Goal: Book appointment/travel/reservation

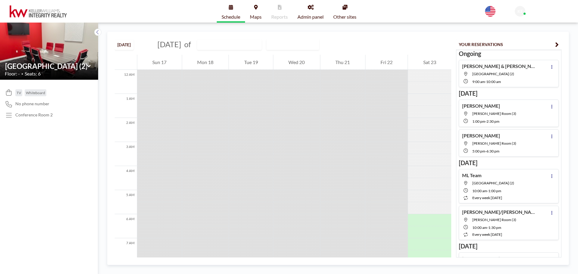
scroll to position [193, 0]
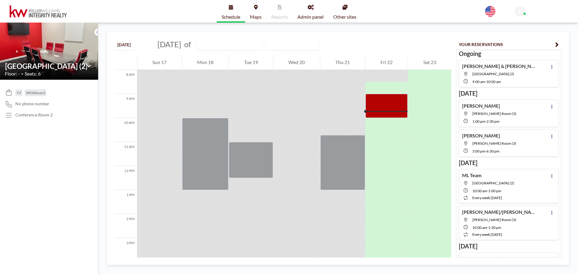
click at [491, 108] on div "[PERSON_NAME] Room (3) 1:00 PM - 2:30 PM" at bounding box center [489, 113] width 54 height 21
type input "[PERSON_NAME] Room (3)"
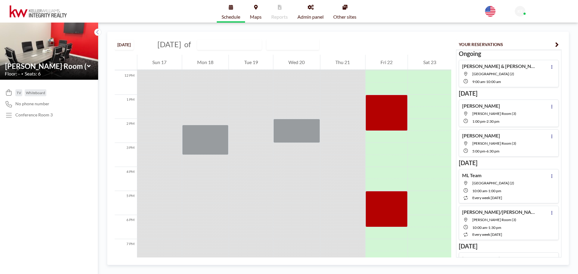
scroll to position [301, 0]
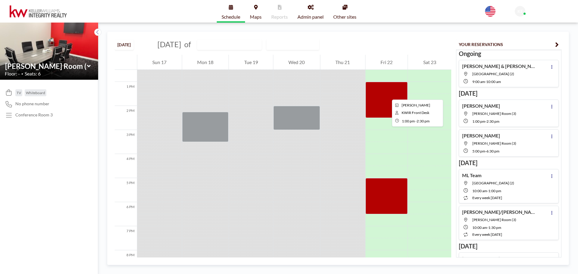
drag, startPoint x: 387, startPoint y: 94, endPoint x: 382, endPoint y: 97, distance: 6.5
click at [382, 97] on div at bounding box center [387, 100] width 42 height 36
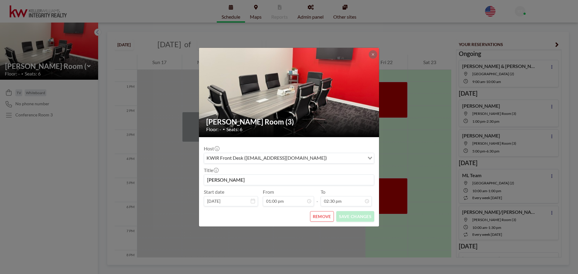
scroll to position [64, 0]
click at [323, 217] on button "REMOVE" at bounding box center [322, 216] width 24 height 11
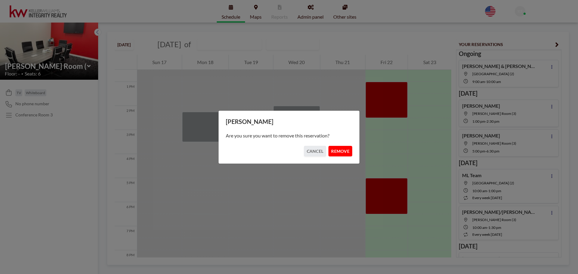
click at [339, 151] on button "REMOVE" at bounding box center [341, 151] width 24 height 11
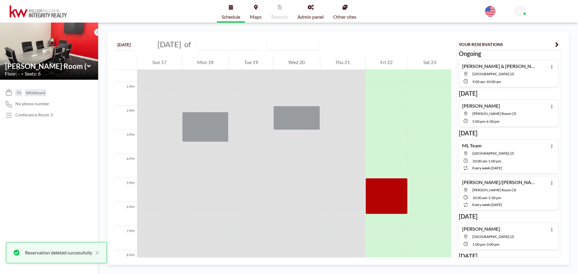
click at [484, 117] on div "[PERSON_NAME] Room (3) 5:00 PM - 6:30 PM" at bounding box center [489, 113] width 54 height 21
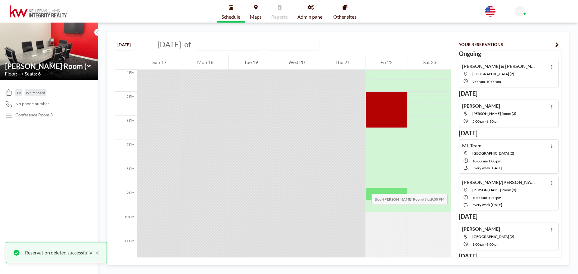
scroll to position [393, 0]
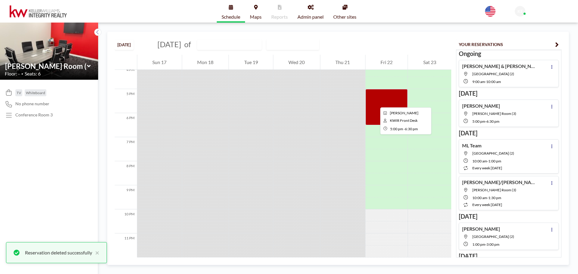
click at [376, 102] on div at bounding box center [387, 107] width 42 height 36
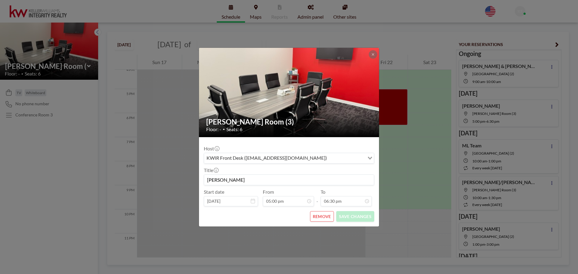
scroll to position [268, 0]
click at [320, 224] on form "Host KWIR Front Desk ([EMAIL_ADDRESS][DOMAIN_NAME]) Loading... Title [PERSON_NA…" at bounding box center [289, 181] width 180 height 89
click at [322, 216] on button "REMOVE" at bounding box center [322, 216] width 24 height 11
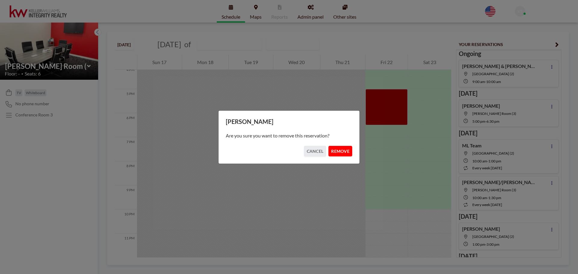
click at [341, 151] on button "REMOVE" at bounding box center [341, 151] width 24 height 11
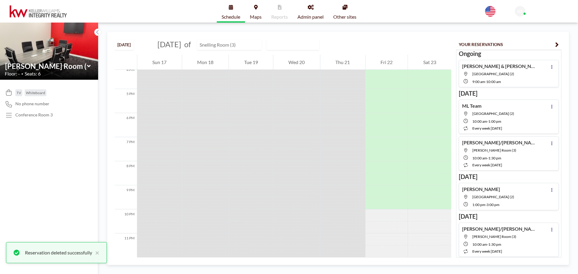
click at [231, 48] on input "text" at bounding box center [227, 45] width 58 height 10
type input "[GEOGRAPHIC_DATA] (2)"
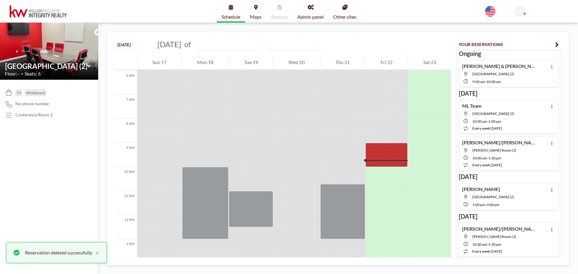
scroll to position [217, 0]
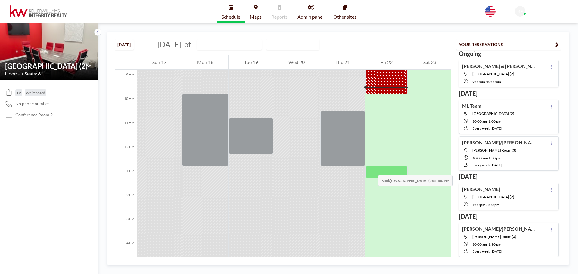
click at [372, 169] on div at bounding box center [387, 172] width 42 height 12
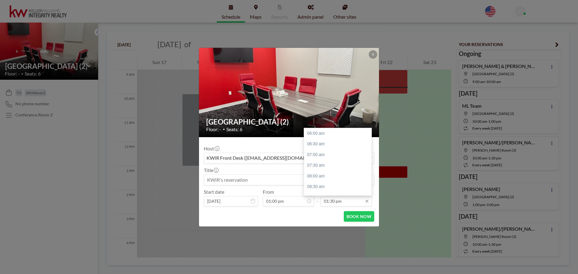
scroll to position [161, 0]
click at [329, 201] on input "01:30 pm" at bounding box center [346, 201] width 51 height 10
click at [337, 156] on div "02:30 pm" at bounding box center [339, 155] width 70 height 11
type input "02:30 pm"
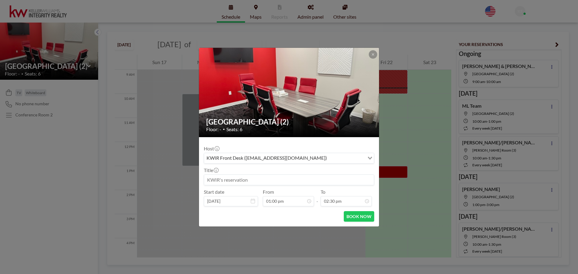
click at [292, 179] on input at bounding box center [289, 180] width 170 height 10
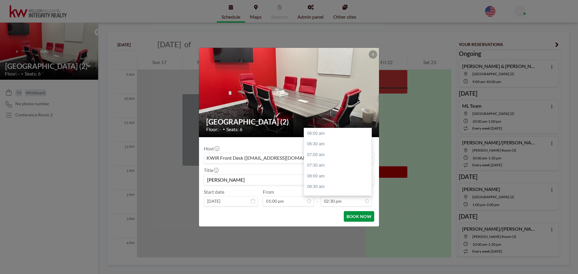
scroll to position [182, 0]
type input "[PERSON_NAME]"
click at [361, 214] on button "BOOK NOW" at bounding box center [359, 216] width 30 height 11
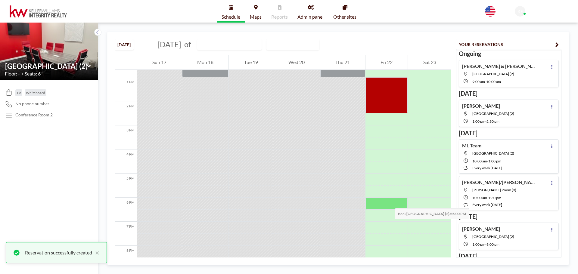
scroll to position [307, 0]
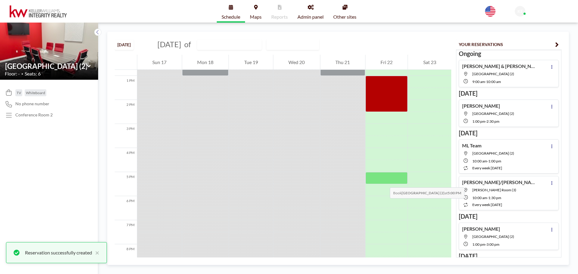
click at [384, 182] on div at bounding box center [387, 178] width 42 height 12
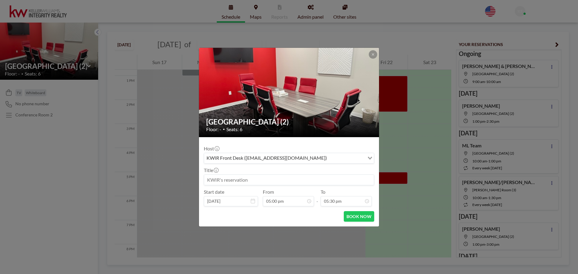
scroll to position [150, 0]
click at [254, 179] on input at bounding box center [289, 180] width 170 height 10
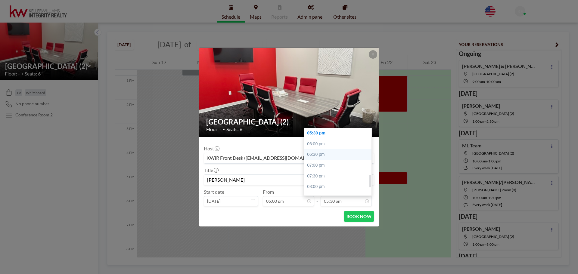
type input "[PERSON_NAME]"
click at [323, 155] on div "06:30 pm" at bounding box center [339, 154] width 70 height 11
type input "06:30 pm"
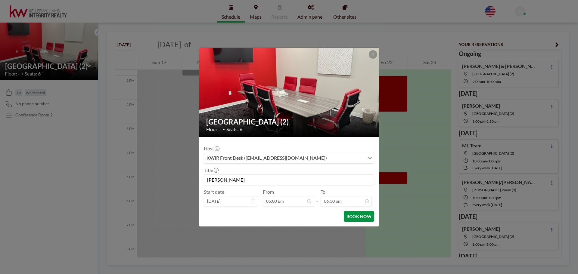
scroll to position [268, 0]
click at [351, 216] on button "BOOK NOW" at bounding box center [359, 216] width 30 height 11
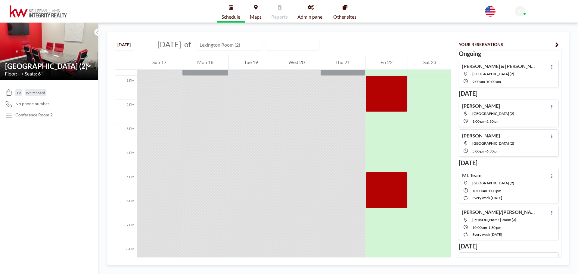
click at [252, 44] on input "text" at bounding box center [227, 45] width 58 height 10
type input "Hamline Room (1)"
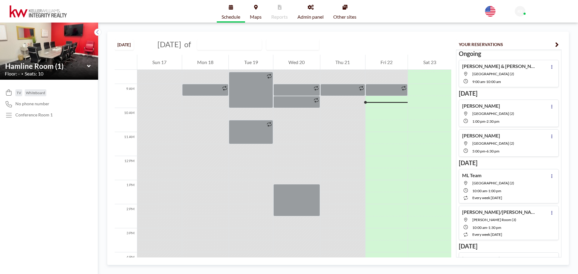
scroll to position [217, 0]
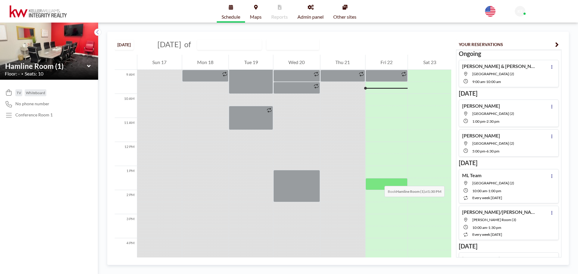
click at [379, 180] on div at bounding box center [387, 184] width 42 height 12
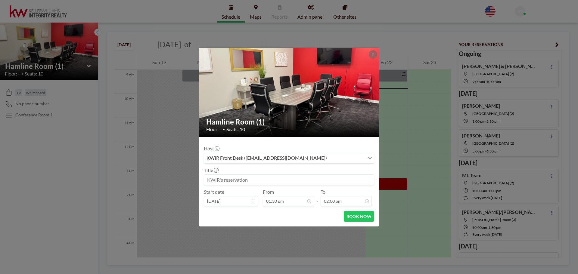
click at [260, 179] on input at bounding box center [289, 180] width 170 height 10
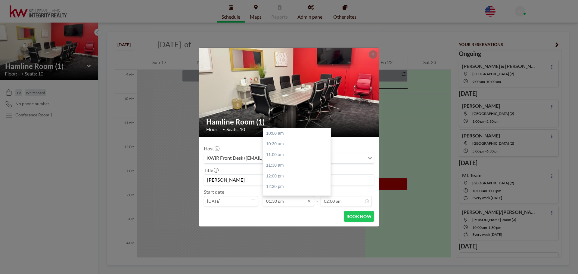
scroll to position [75, 0]
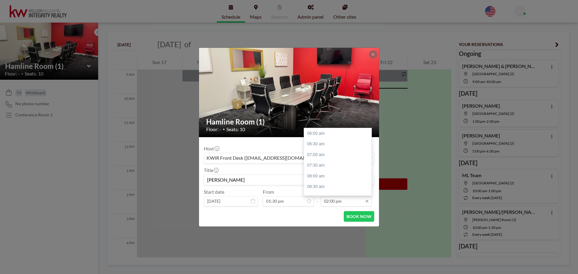
type input "[PERSON_NAME]"
click at [330, 204] on input "02:00 pm" at bounding box center [346, 201] width 51 height 10
click at [333, 168] on div "05:00 pm" at bounding box center [339, 167] width 70 height 11
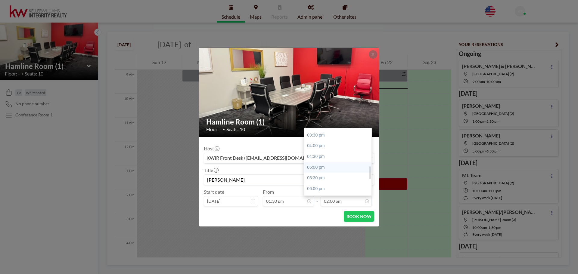
type input "05:00 pm"
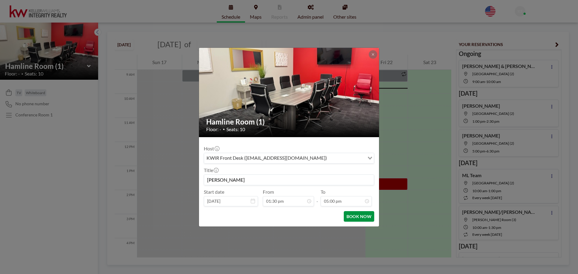
scroll to position [236, 0]
click at [355, 217] on button "BOOK NOW" at bounding box center [359, 216] width 30 height 11
